Goal: Information Seeking & Learning: Find specific fact

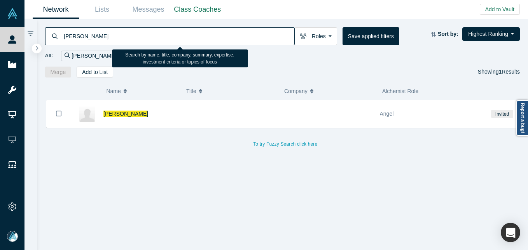
type input "[PERSON_NAME]"
click at [114, 37] on input "[PERSON_NAME]" at bounding box center [178, 36] width 231 height 18
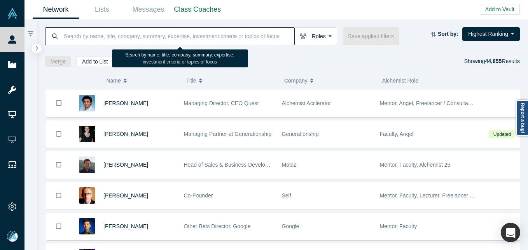
paste input "[EMAIL_ADDRESS][DOMAIN_NAME]"
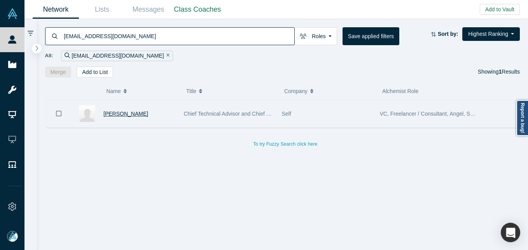
type input "[EMAIL_ADDRESS][DOMAIN_NAME]"
click at [115, 115] on span "[PERSON_NAME]" at bounding box center [125, 113] width 45 height 6
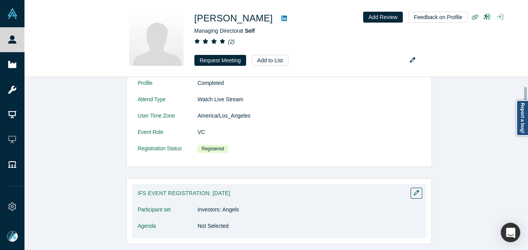
scroll to position [78, 0]
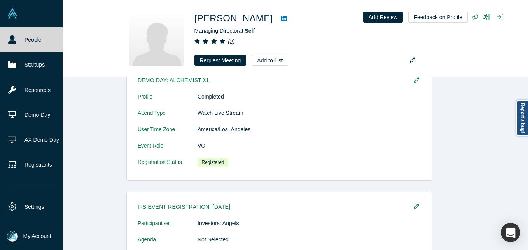
click at [30, 47] on link "People" at bounding box center [34, 39] width 68 height 25
